Goal: Task Accomplishment & Management: Use online tool/utility

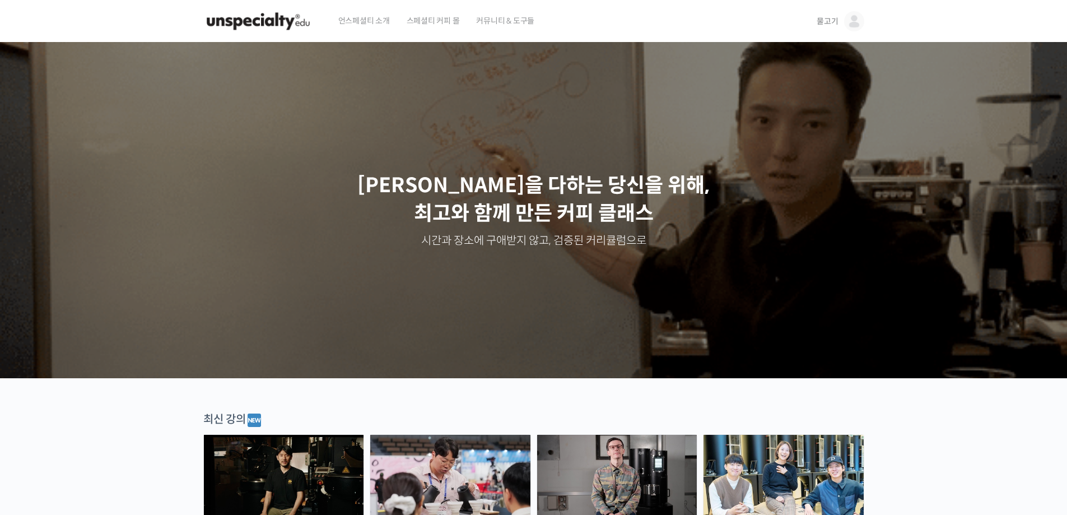
click at [828, 22] on span "물고기" at bounding box center [826, 21] width 21 height 10
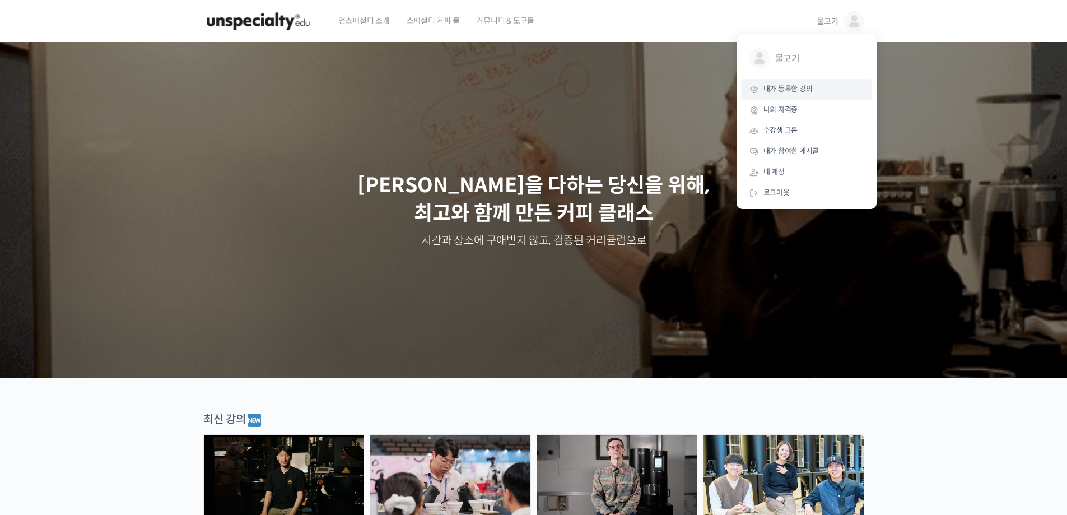
click at [793, 82] on link "내가 등록한 강의" at bounding box center [806, 89] width 131 height 21
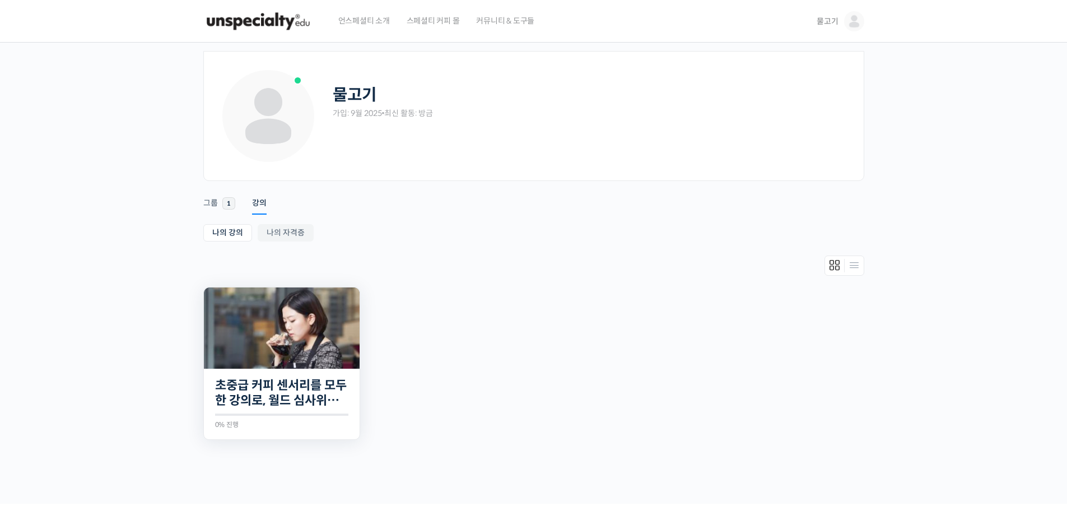
click at [305, 329] on img at bounding box center [282, 327] width 156 height 81
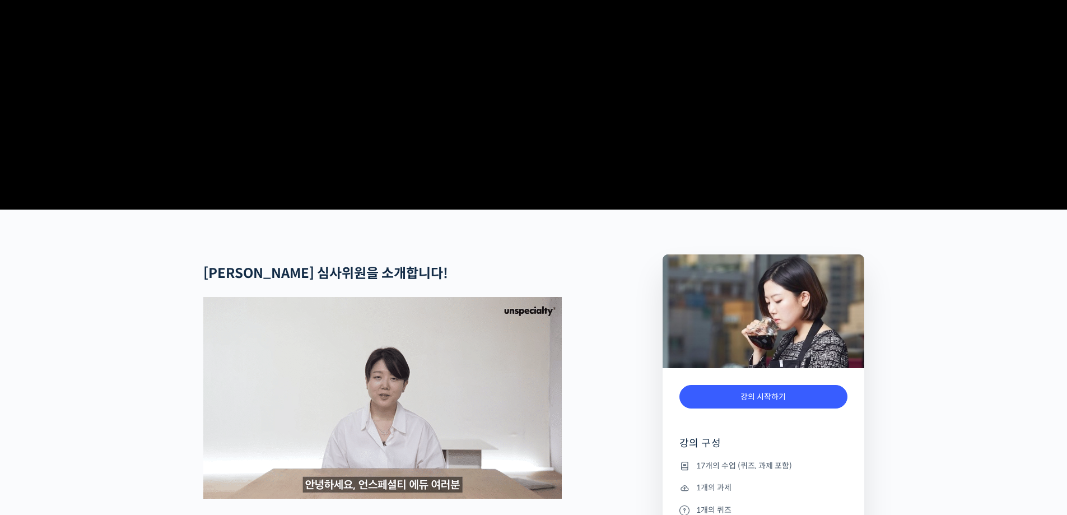
scroll to position [336, 0]
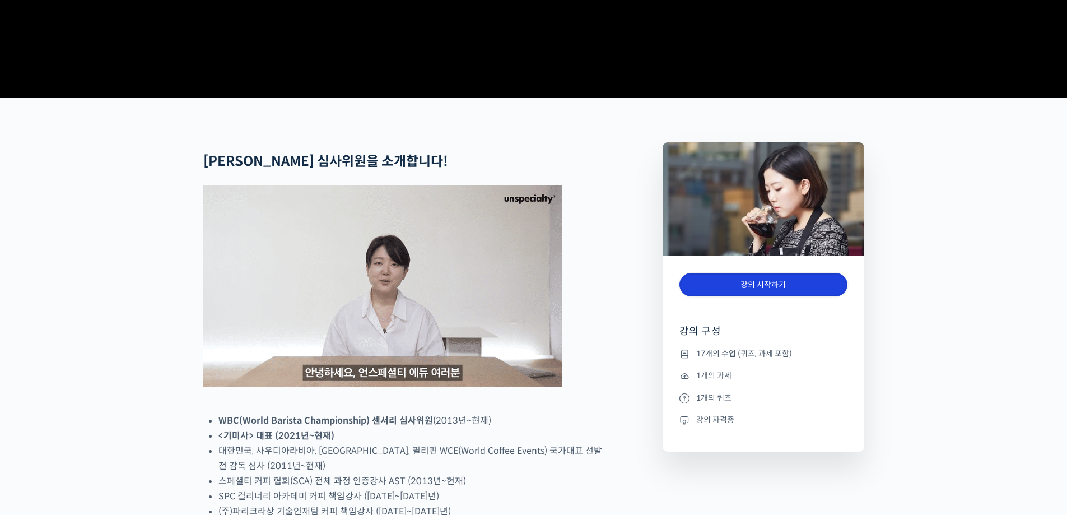
click at [752, 297] on link "강의 시작하기" at bounding box center [763, 285] width 168 height 24
